Goal: Transaction & Acquisition: Purchase product/service

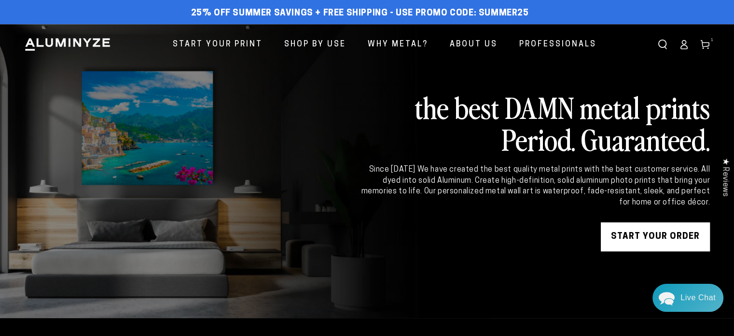
click at [704, 46] on icon at bounding box center [705, 45] width 10 height 10
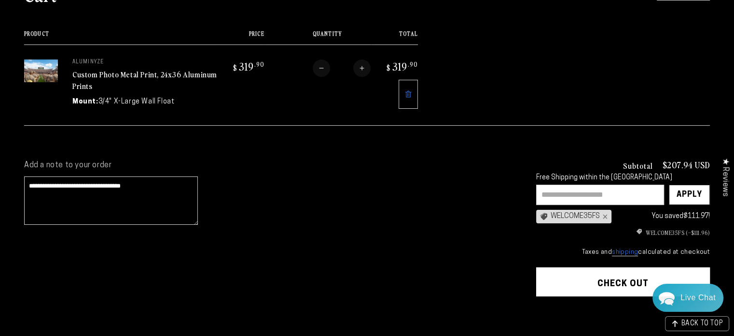
scroll to position [97, 0]
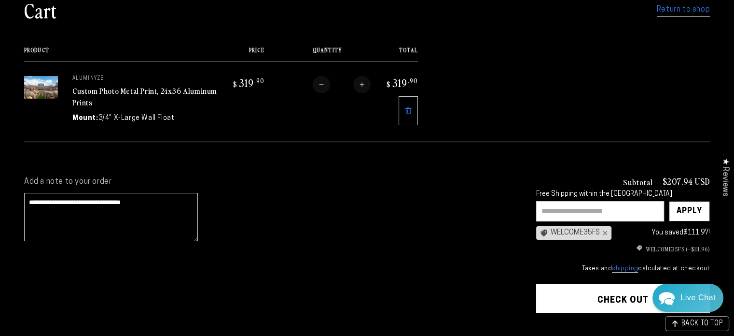
drag, startPoint x: 149, startPoint y: 202, endPoint x: -1, endPoint y: 196, distance: 150.7
click at [0, 196] on html "Skip to content 25% off Summer Savings + Free Shipping - Use Promo Code: SUMMER…" at bounding box center [367, 71] width 734 height 336
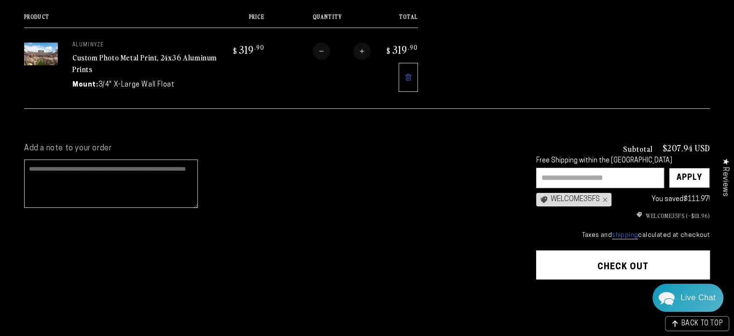
scroll to position [145, 0]
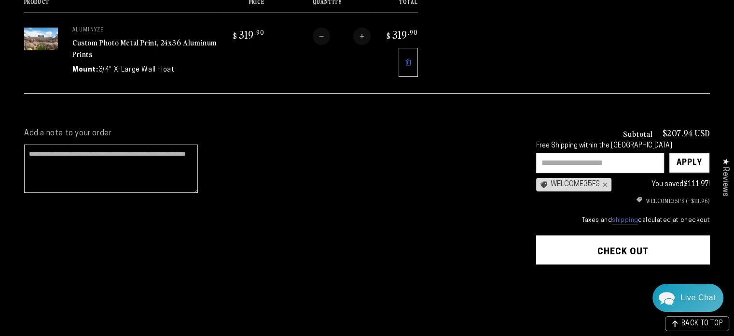
click at [566, 182] on div "WELCOME35FS ×" at bounding box center [573, 185] width 75 height 14
drag, startPoint x: 600, startPoint y: 179, endPoint x: 539, endPoint y: 177, distance: 61.3
click at [539, 178] on div "WELCOME35FS ×" at bounding box center [573, 185] width 75 height 14
copy div "WELCOME35FS"
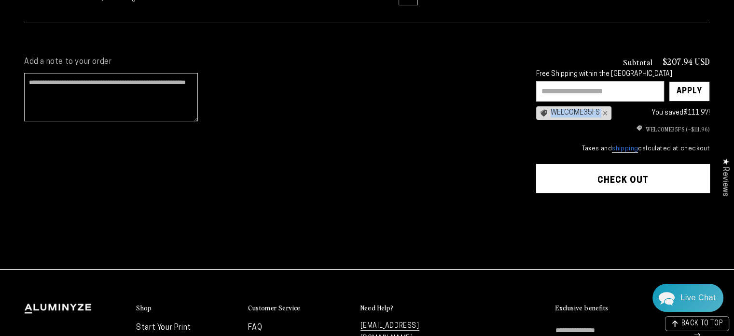
scroll to position [193, 0]
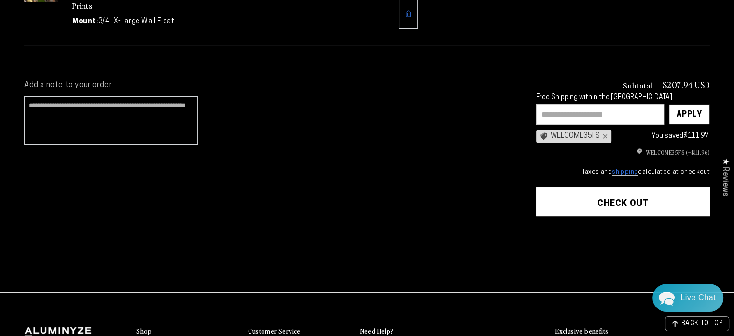
click at [551, 112] on input "text" at bounding box center [600, 114] width 128 height 20
paste input "**********"
type input "**********"
click at [490, 175] on div "**********" at bounding box center [270, 177] width 493 height 195
click at [694, 112] on div "Apply" at bounding box center [690, 114] width 26 height 19
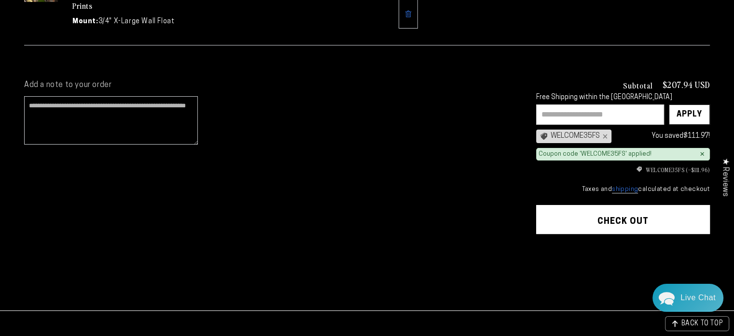
click at [538, 282] on shopify-google-pay-button at bounding box center [537, 286] width 2 height 8
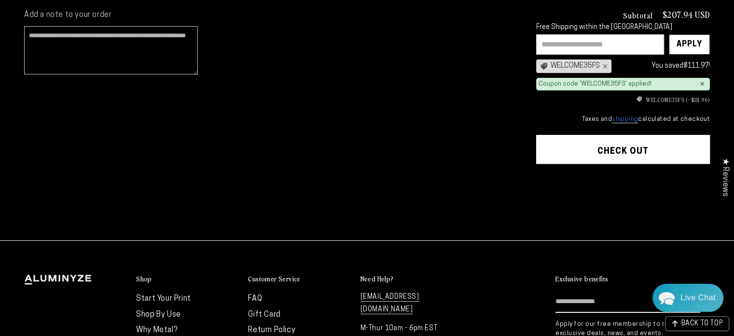
scroll to position [290, 0]
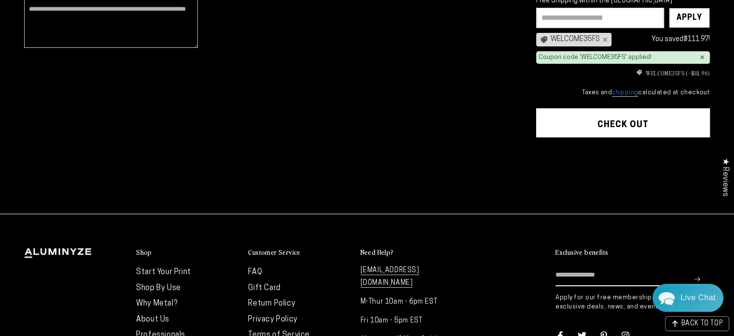
click at [616, 119] on button "Check out" at bounding box center [623, 122] width 174 height 29
